Goal: Information Seeking & Learning: Learn about a topic

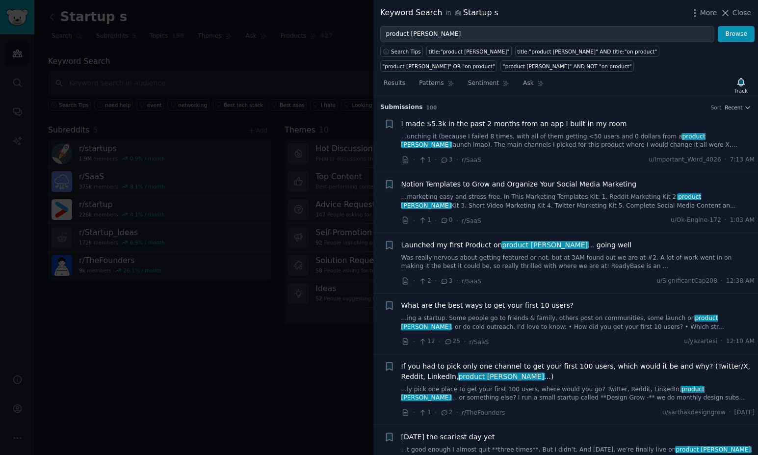
scroll to position [549, 0]
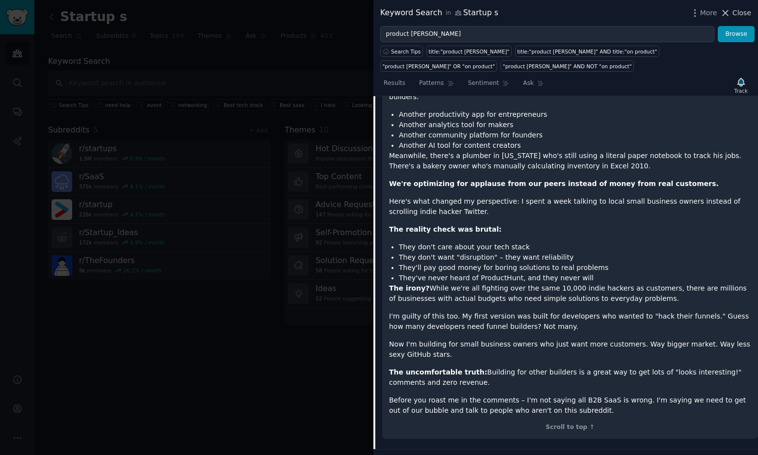
click at [727, 14] on icon at bounding box center [725, 12] width 5 height 5
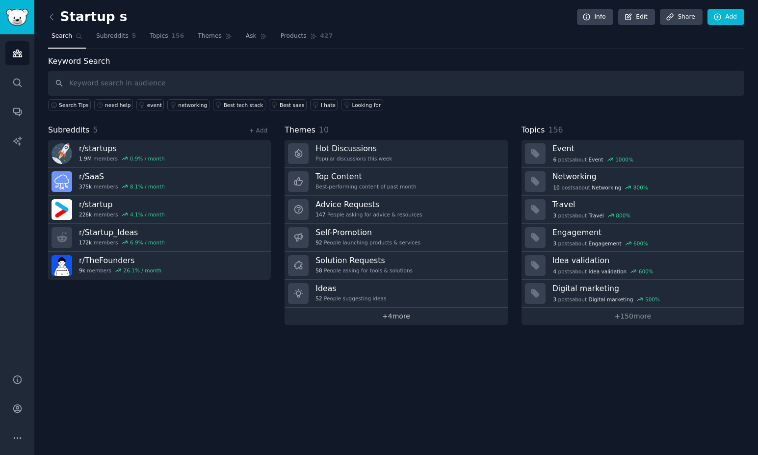
click at [364, 314] on link "+ 4 more" at bounding box center [396, 316] width 223 height 17
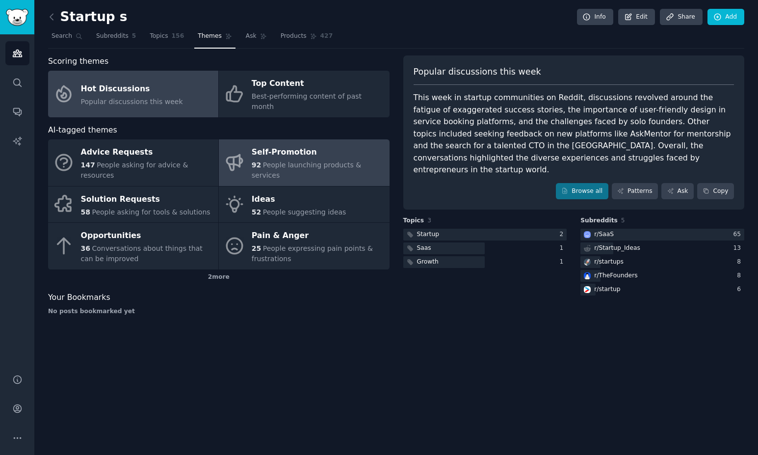
click at [278, 145] on div "Self-Promotion" at bounding box center [318, 153] width 133 height 16
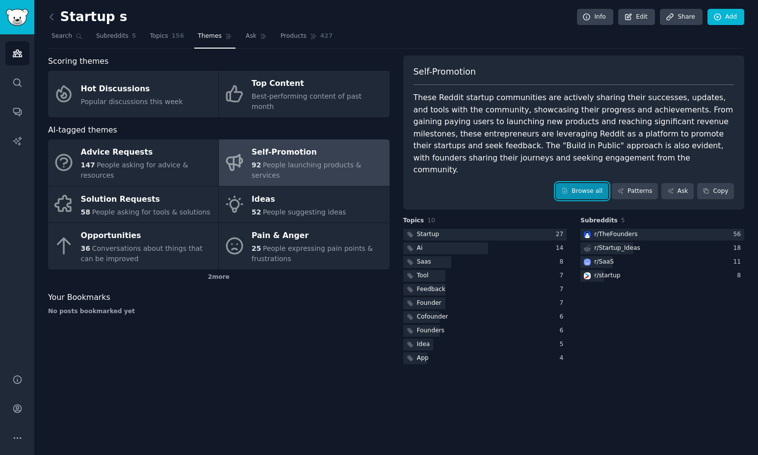
click at [578, 183] on link "Browse all" at bounding box center [582, 191] width 53 height 17
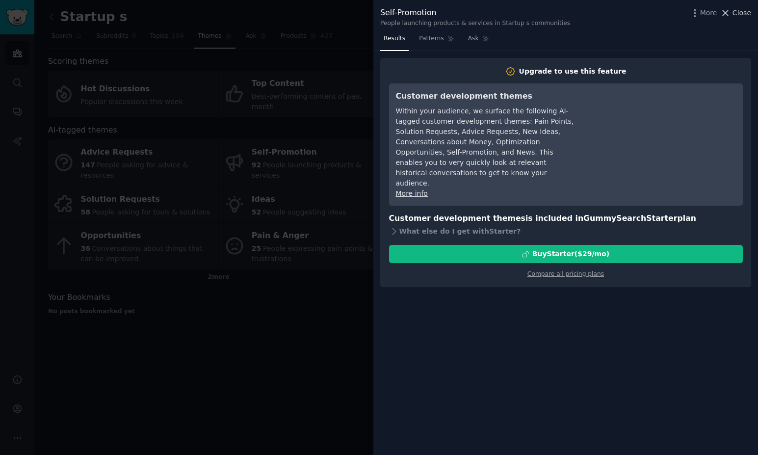
click at [725, 11] on icon at bounding box center [725, 12] width 5 height 5
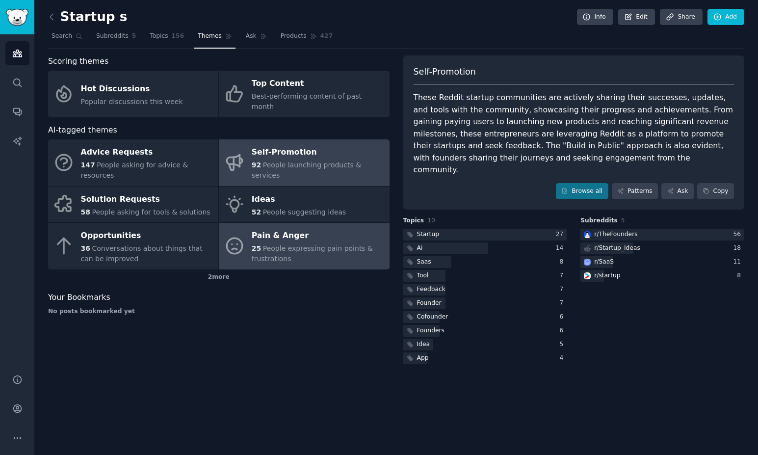
click at [246, 223] on link "Pain & Anger 25 People expressing pain points & frustrations" at bounding box center [304, 246] width 170 height 47
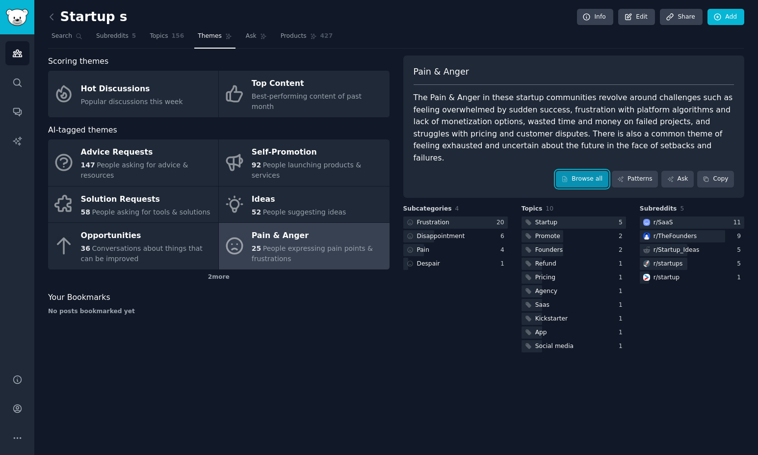
click at [575, 171] on link "Browse all" at bounding box center [582, 179] width 53 height 17
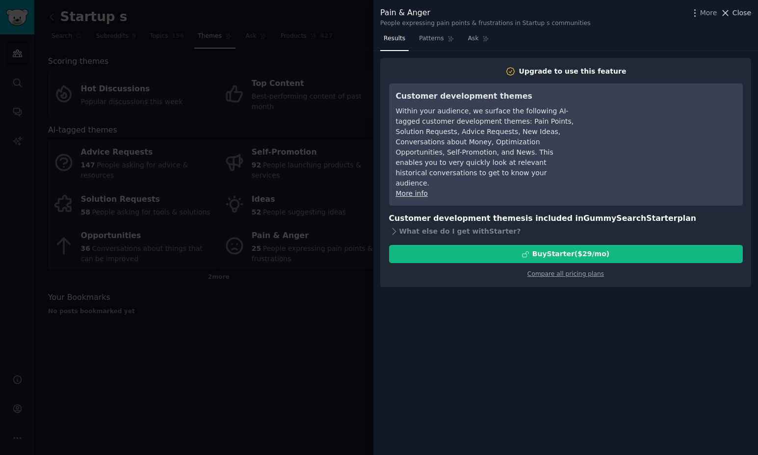
click at [727, 14] on icon at bounding box center [726, 13] width 10 height 10
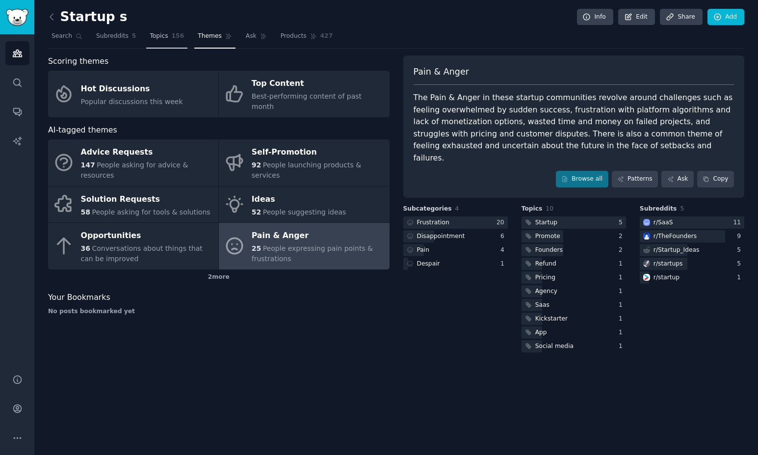
click at [161, 36] on span "Topics" at bounding box center [159, 36] width 18 height 9
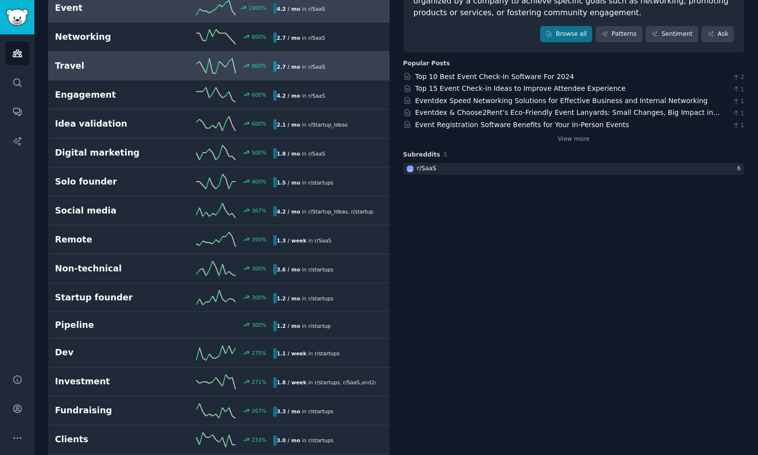
scroll to position [113, 0]
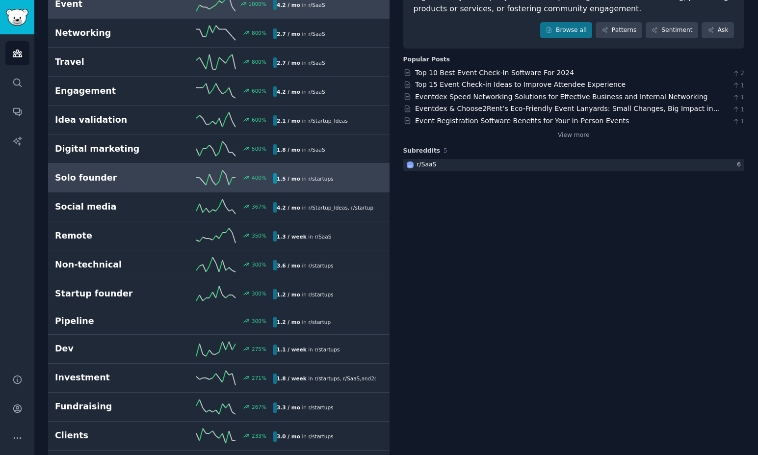
click at [125, 178] on h2 "Solo founder" at bounding box center [109, 178] width 109 height 12
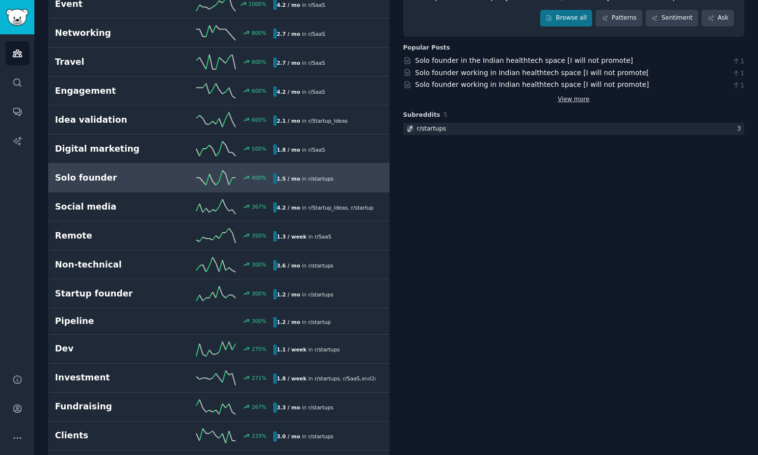
click at [575, 96] on link "View more" at bounding box center [574, 99] width 32 height 9
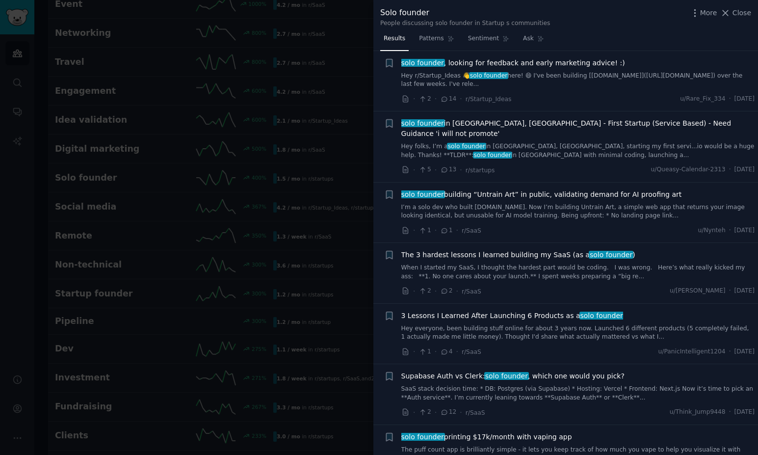
scroll to position [565, 0]
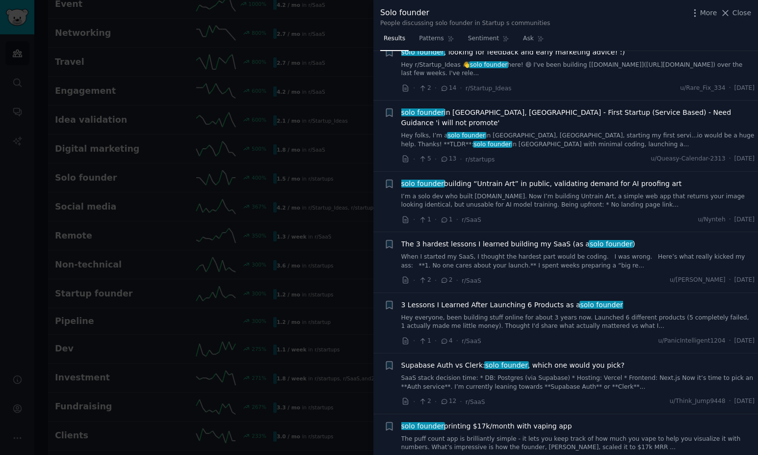
click at [475, 239] on span "The 3 hardest lessons I learned building my SaaS (as a solo founder )" at bounding box center [518, 244] width 234 height 10
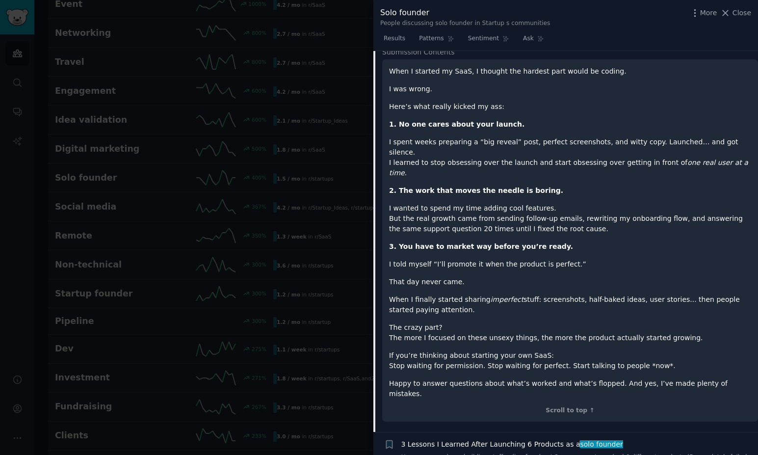
scroll to position [841, 0]
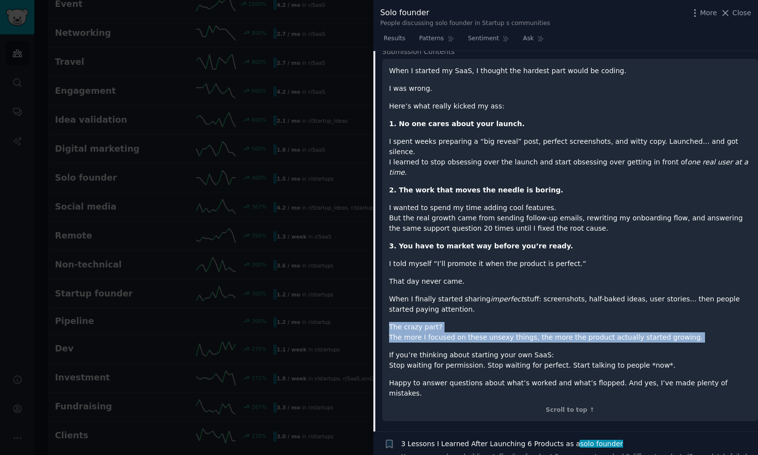
drag, startPoint x: 390, startPoint y: 293, endPoint x: 683, endPoint y: 316, distance: 293.9
click at [683, 316] on div "When I started my SaaS, I thought the hardest part would be coding. I was wrong…" at bounding box center [570, 232] width 362 height 333
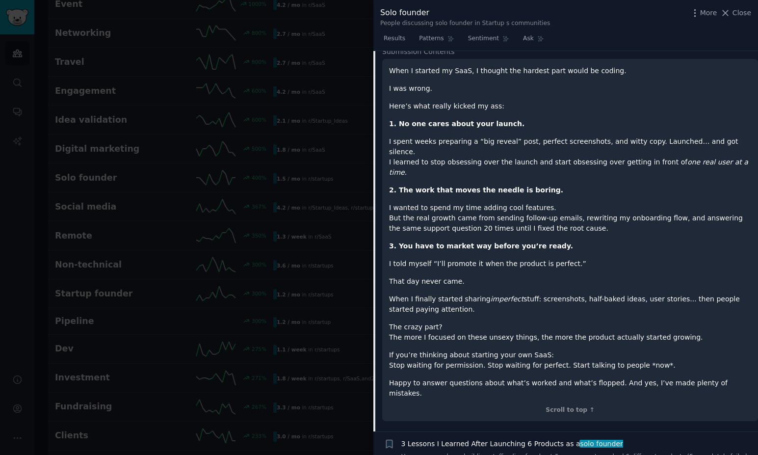
click at [545, 350] on p "If you’re thinking about starting your own SaaS: Stop waiting for permission. S…" at bounding box center [570, 360] width 362 height 21
drag, startPoint x: 387, startPoint y: 319, endPoint x: 657, endPoint y: 337, distance: 270.6
click at [657, 337] on div "When I started my SaaS, I thought the hardest part would be coding. I was wrong…" at bounding box center [570, 240] width 376 height 363
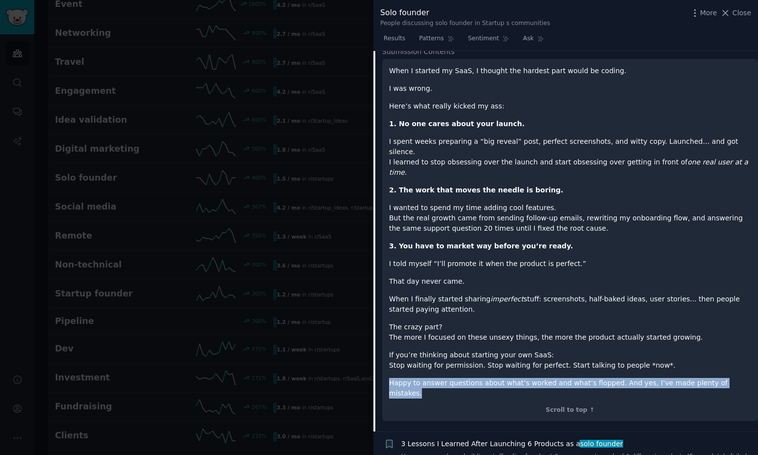
drag, startPoint x: 391, startPoint y: 350, endPoint x: 739, endPoint y: 353, distance: 347.5
click at [739, 378] on p "Happy to answer questions about what’s worked and what’s flopped. And yes, I’ve…" at bounding box center [570, 388] width 362 height 21
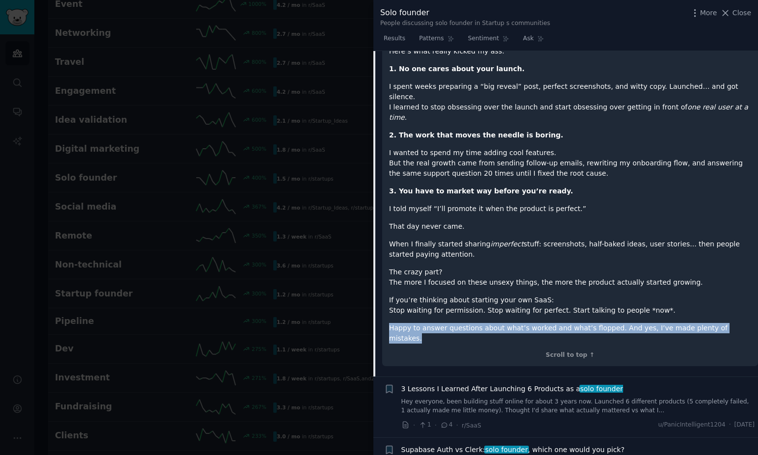
scroll to position [909, 0]
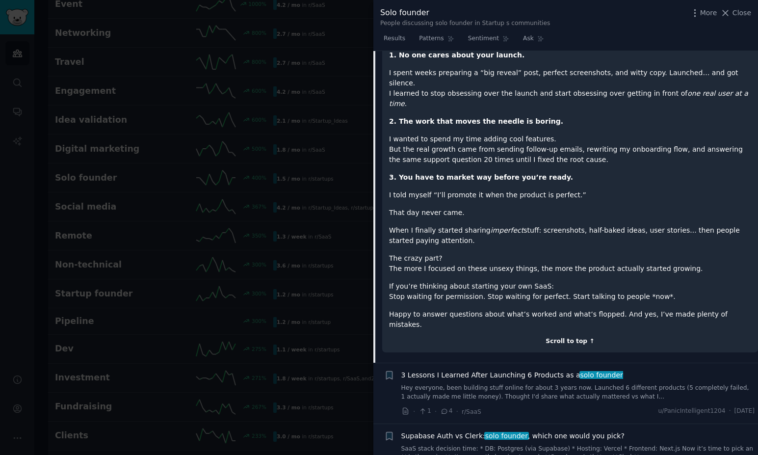
click at [431, 337] on div "Scroll to top ↑" at bounding box center [570, 341] width 362 height 9
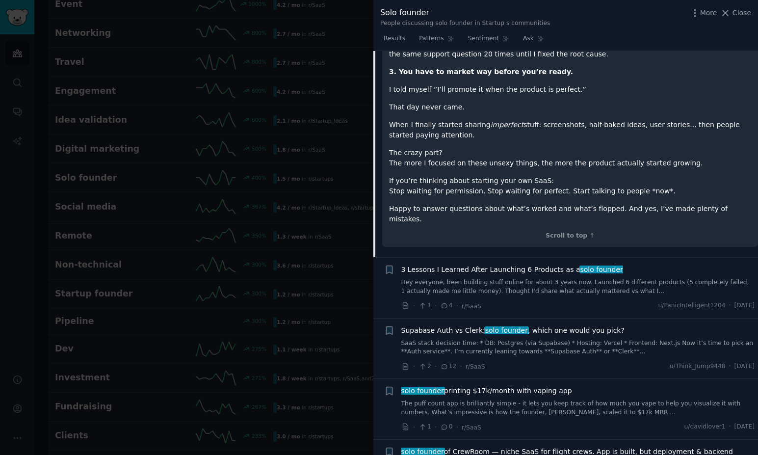
scroll to position [1016, 0]
drag, startPoint x: 390, startPoint y: 149, endPoint x: 662, endPoint y: 162, distance: 271.7
click at [662, 175] on p "If you’re thinking about starting your own SaaS: Stop waiting for permission. S…" at bounding box center [570, 185] width 362 height 21
copy p "f you’re thinking about starting your own SaaS: Stop waiting for permission. St…"
click at [653, 175] on p "If you’re thinking about starting your own SaaS: Stop waiting for permission. S…" at bounding box center [570, 185] width 362 height 21
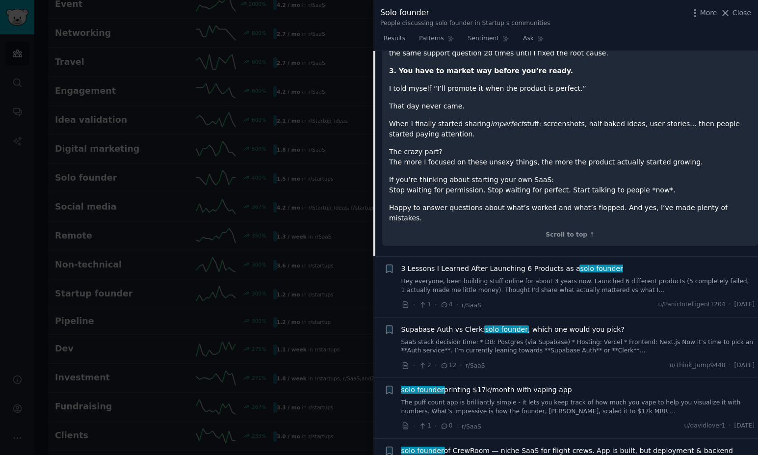
drag, startPoint x: 653, startPoint y: 160, endPoint x: 387, endPoint y: 148, distance: 266.3
click at [387, 148] on div "When I started my SaaS, I thought the hardest part would be coding. I was wrong…" at bounding box center [570, 65] width 376 height 363
copy p "If you’re thinking about starting your own SaaS: Stop waiting for permission. S…"
